Goal: Task Accomplishment & Management: Manage account settings

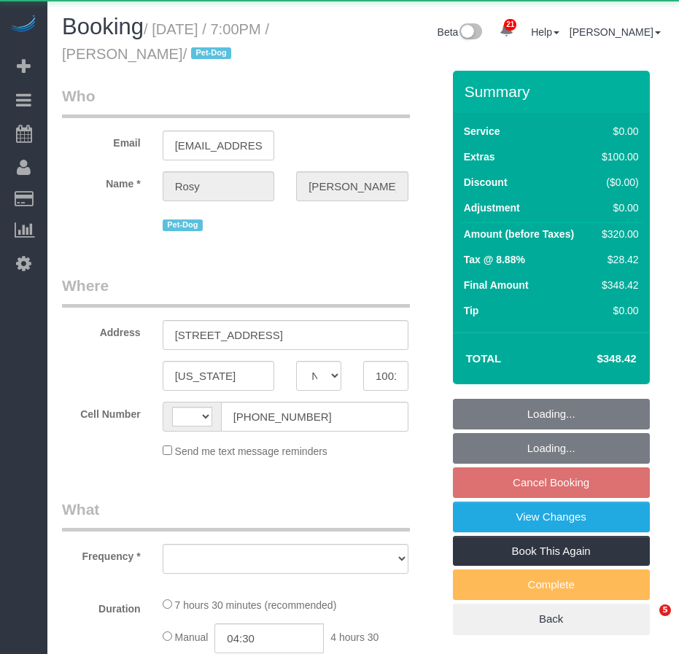
select select "NY"
select select "2"
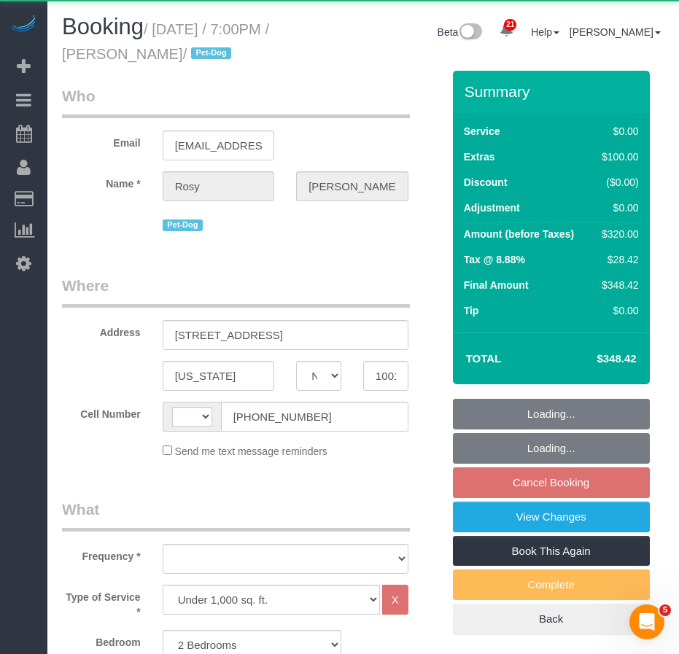
select select "number:89"
select select "number:90"
select select "number:13"
select select "number:5"
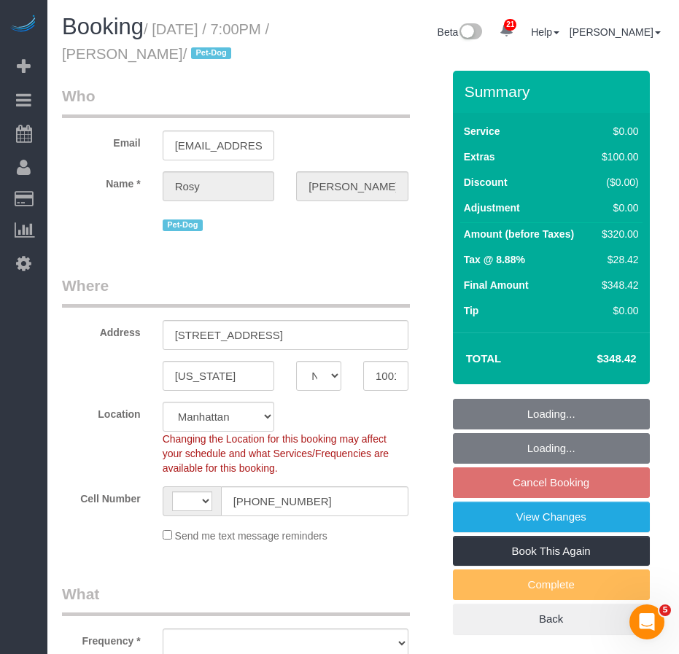
select select "string:stripe-pm_1Rs7Uq4VGloSiKo7xMFxe4f9"
select select "2"
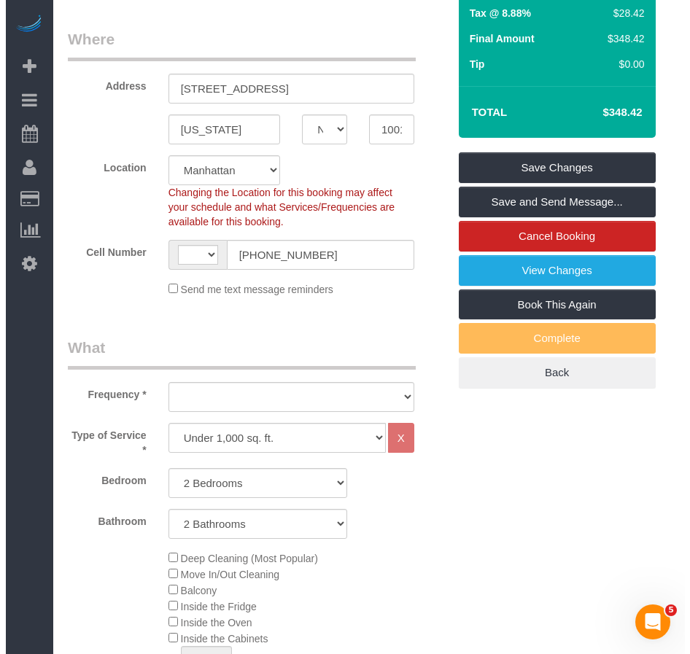
scroll to position [73, 0]
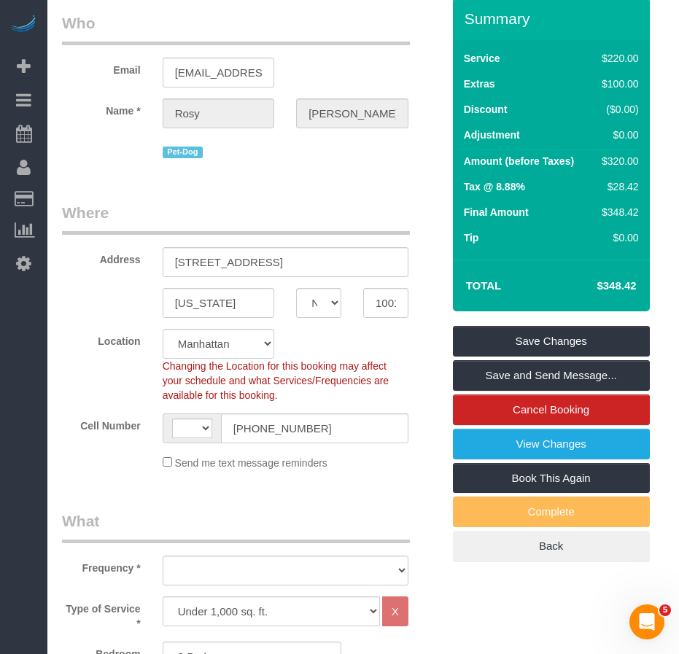
select select "string:[GEOGRAPHIC_DATA]"
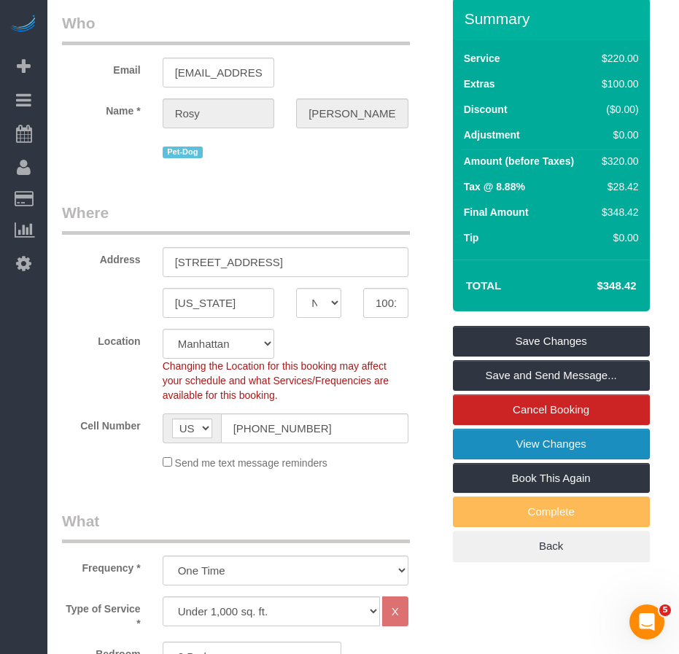
select select "object:1541"
click at [481, 445] on link "View Changes" at bounding box center [551, 444] width 197 height 31
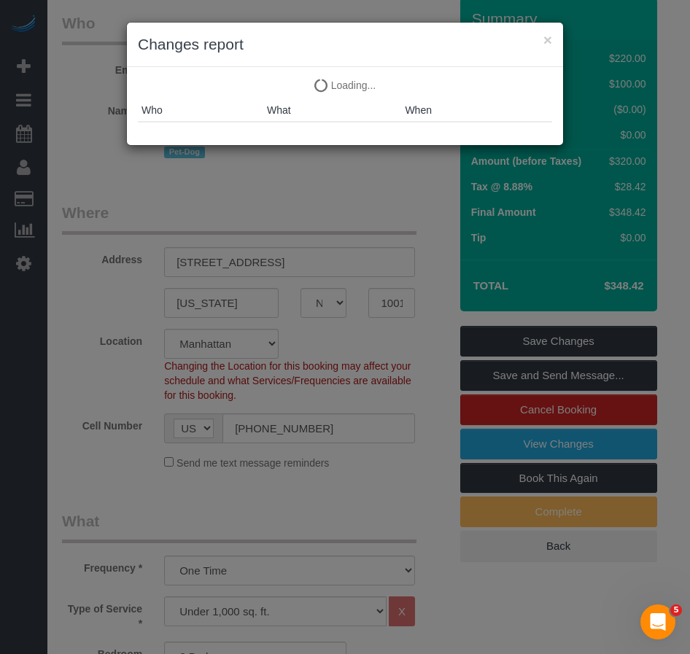
select select "spot9"
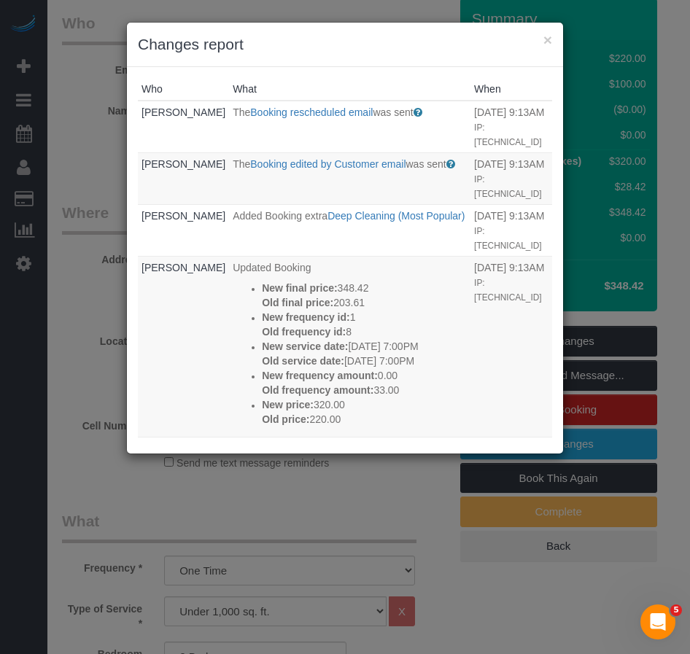
click at [310, 47] on h3 "Changes report" at bounding box center [345, 45] width 414 height 22
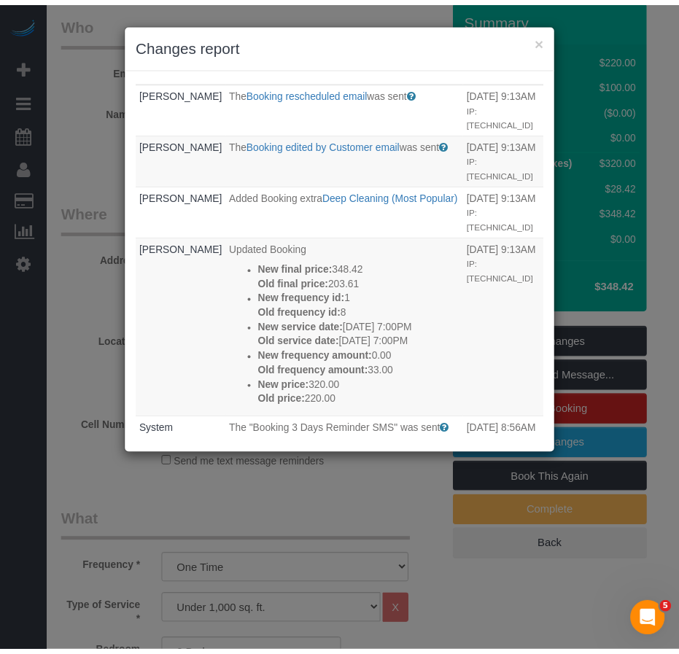
scroll to position [0, 0]
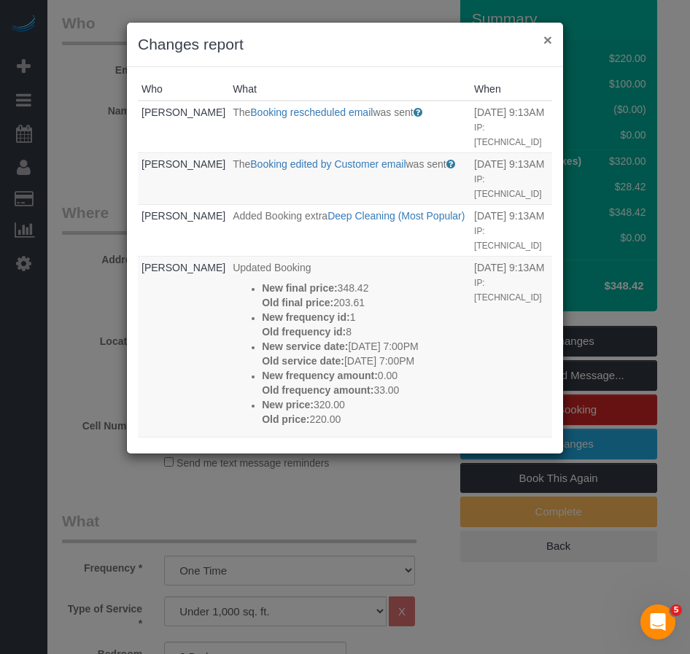
click at [548, 39] on button "×" at bounding box center [547, 39] width 9 height 15
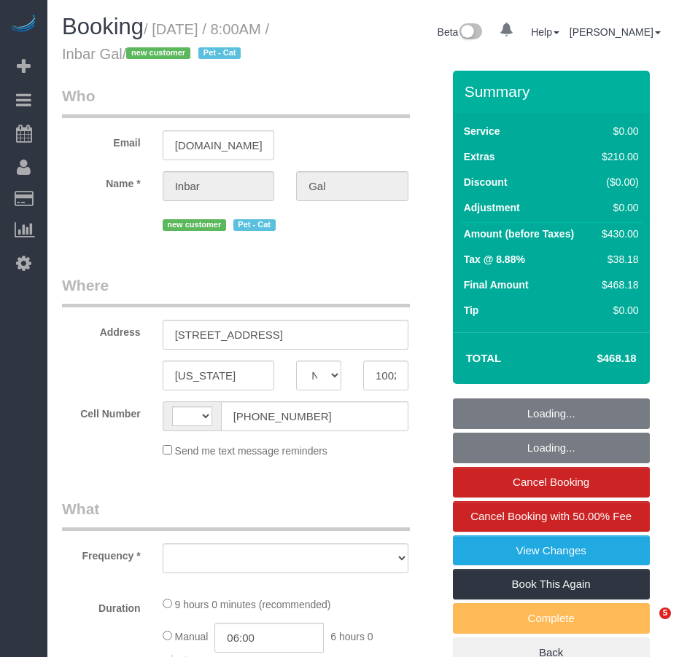
select select "NY"
select select "object:566"
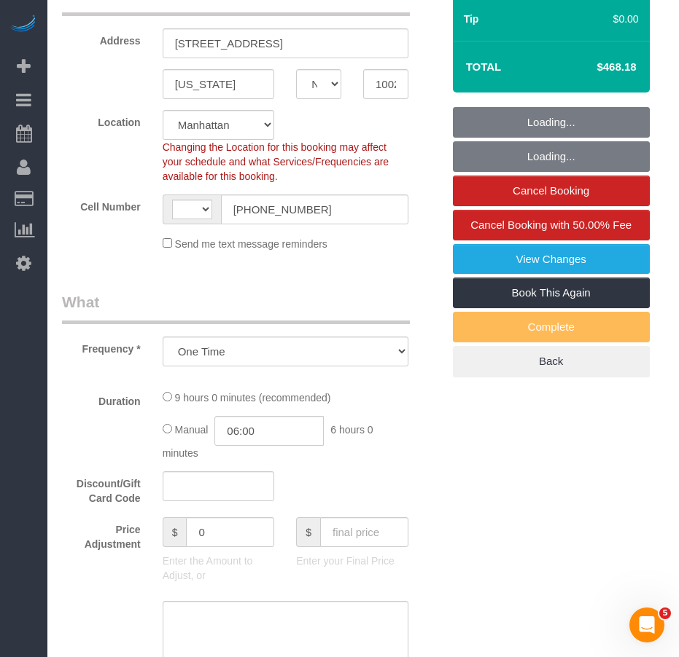
select select "string:[GEOGRAPHIC_DATA]"
select select "string:stripe-pm_1S7bXH4VGloSiKo78CYEghu1"
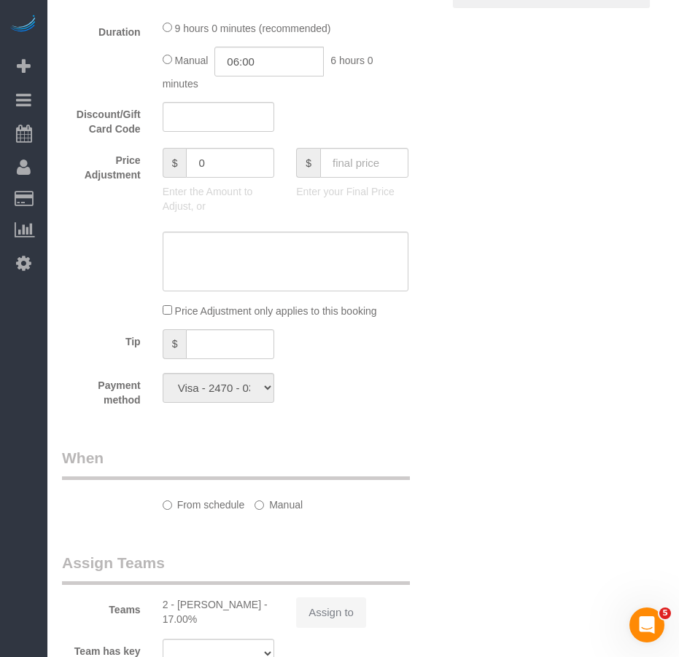
select select "object:920"
select select "2"
select select "number:89"
select select "number:90"
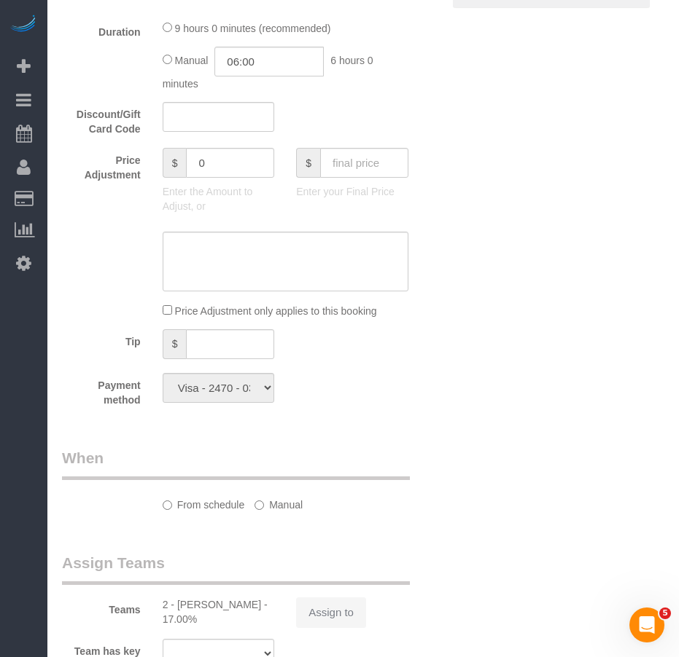
select select "number:14"
select select "number:7"
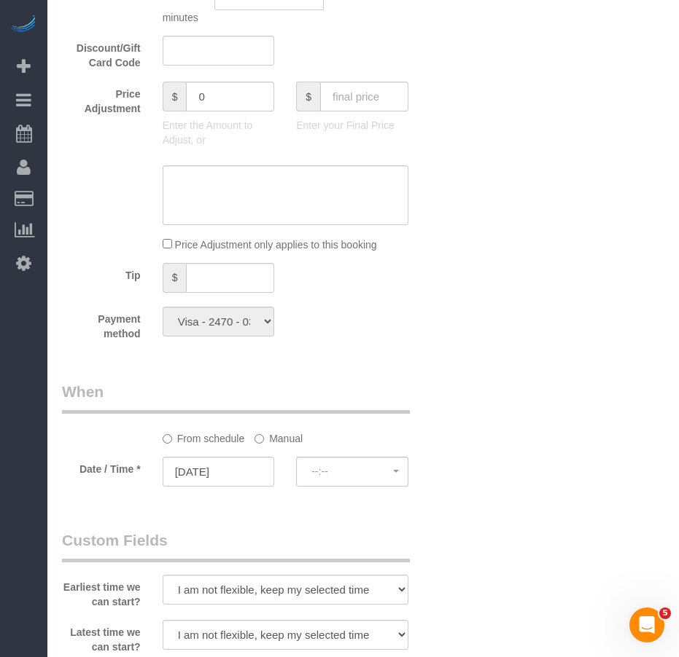
select select "spot1"
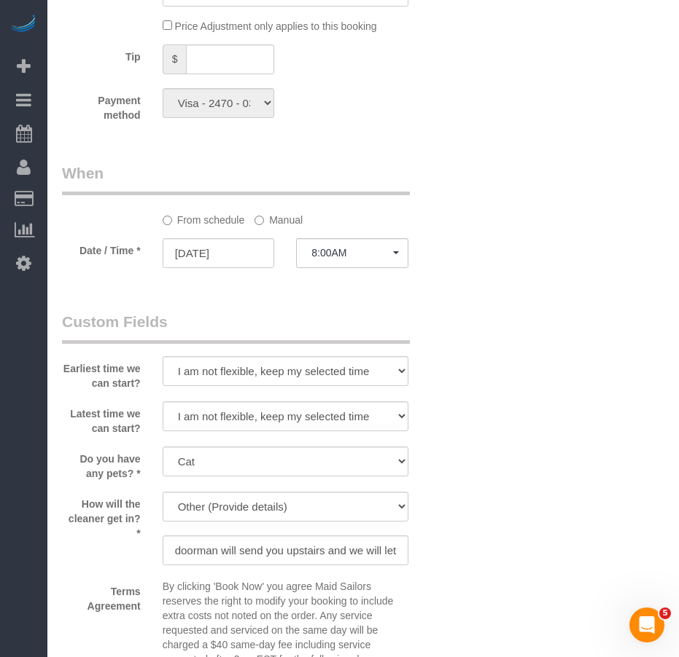
select select "2"
